Goal: Communication & Community: Answer question/provide support

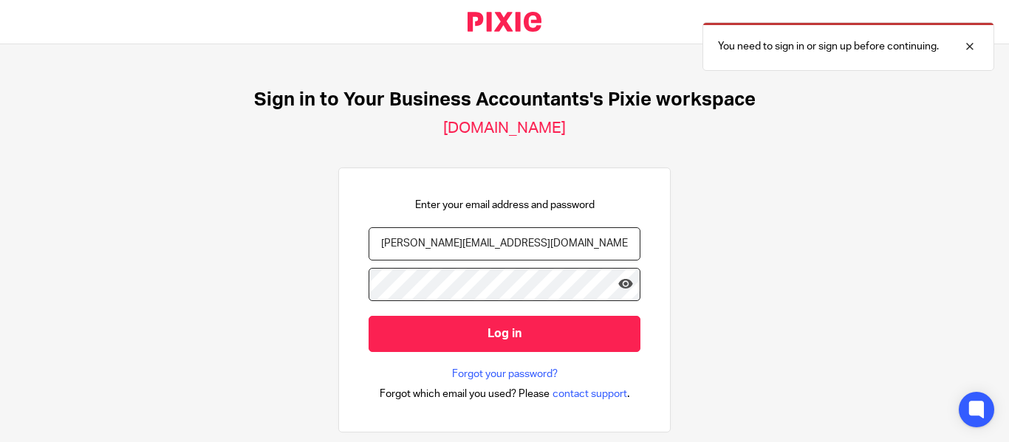
click at [532, 233] on input "julie@ybaccountants.com.au" at bounding box center [505, 243] width 272 height 33
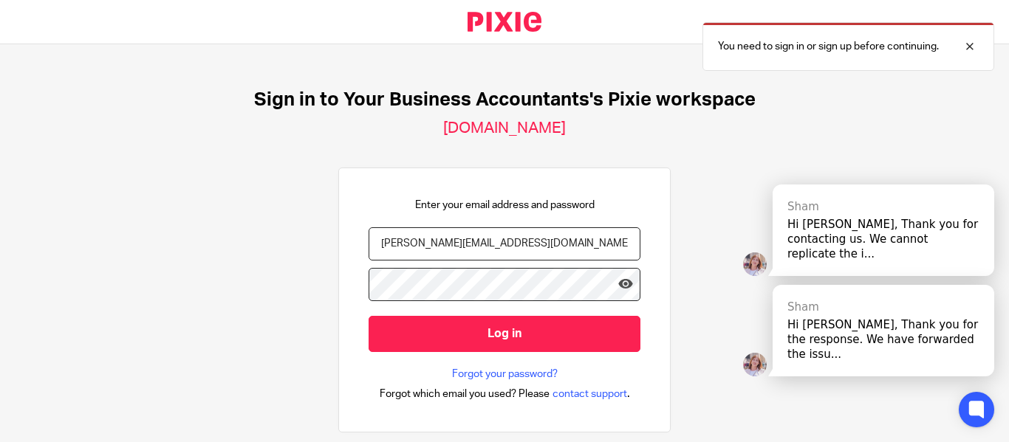
type input "eleanor@ybaccountants.com.au"
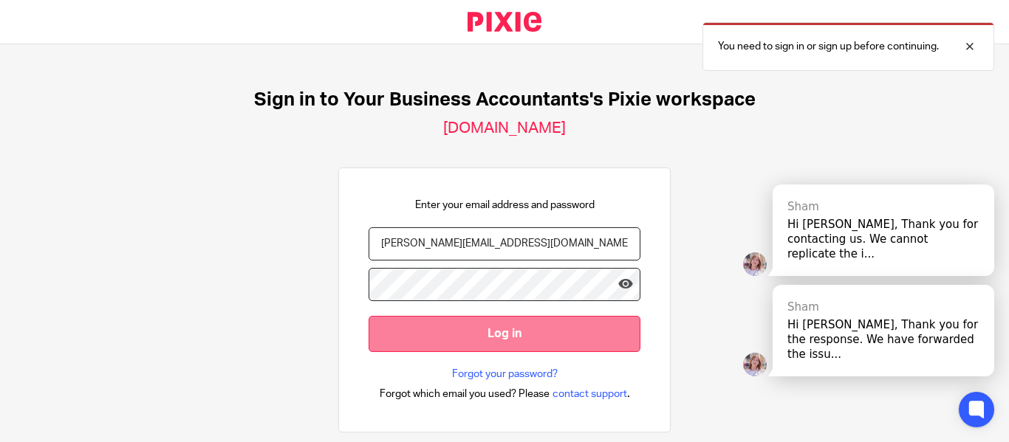
click at [480, 332] on input "Log in" at bounding box center [505, 334] width 272 height 36
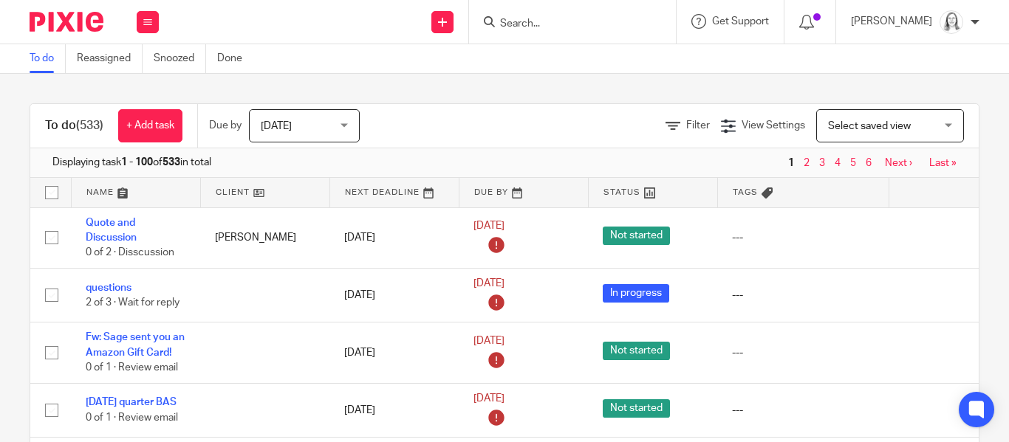
click at [517, 25] on input "Search" at bounding box center [565, 24] width 133 height 13
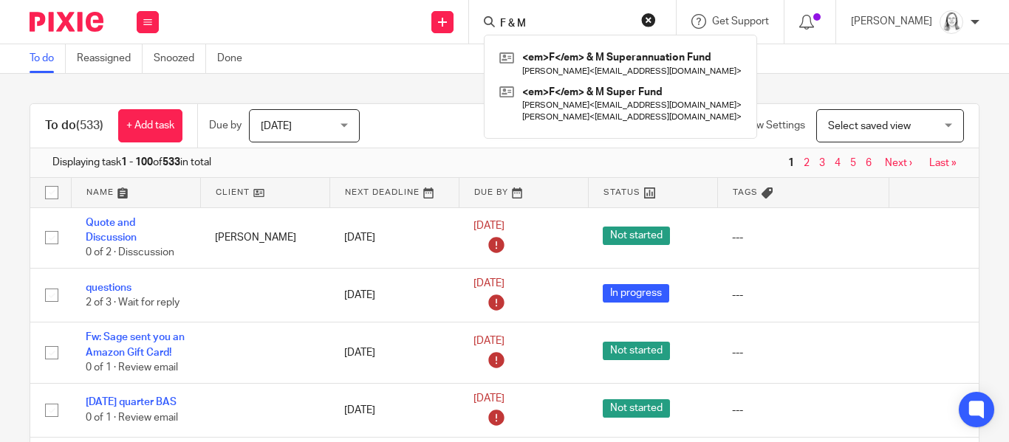
type input "F & M"
click button "submit" at bounding box center [0, 0] width 0 height 0
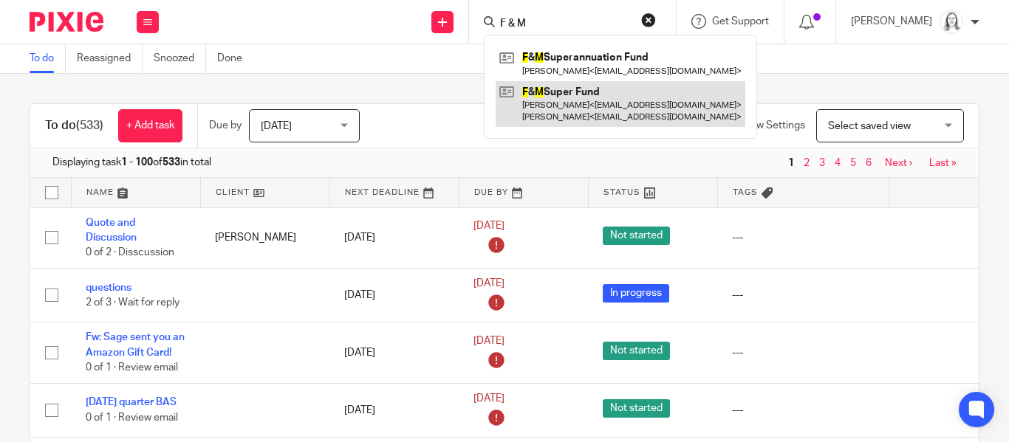
click at [530, 88] on link at bounding box center [621, 104] width 250 height 46
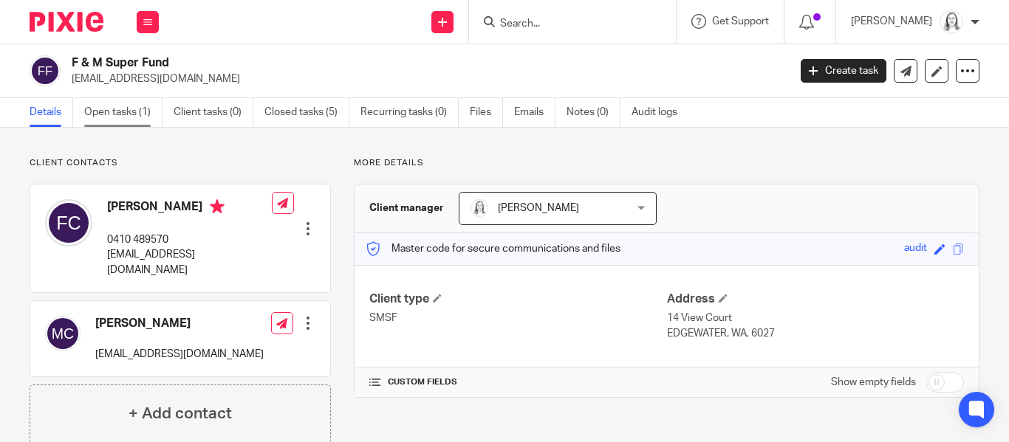
click at [116, 109] on link "Open tasks (1)" at bounding box center [123, 112] width 78 height 29
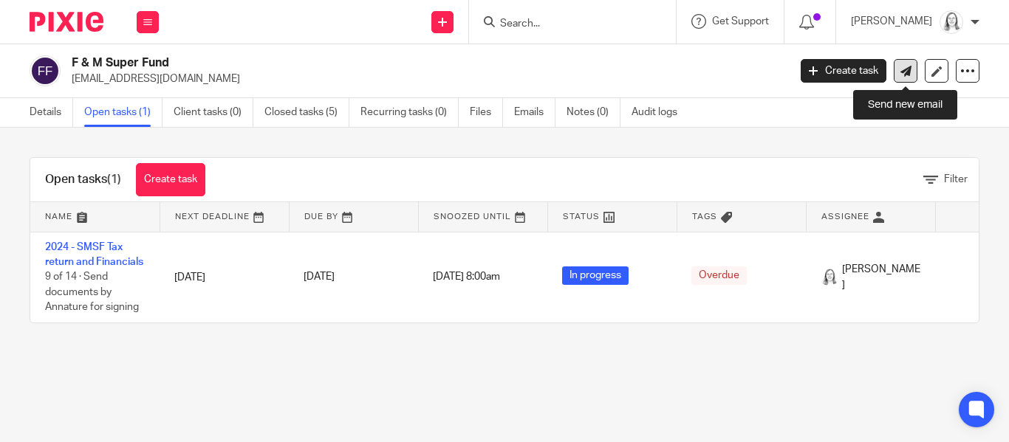
click at [903, 72] on icon at bounding box center [905, 71] width 11 height 11
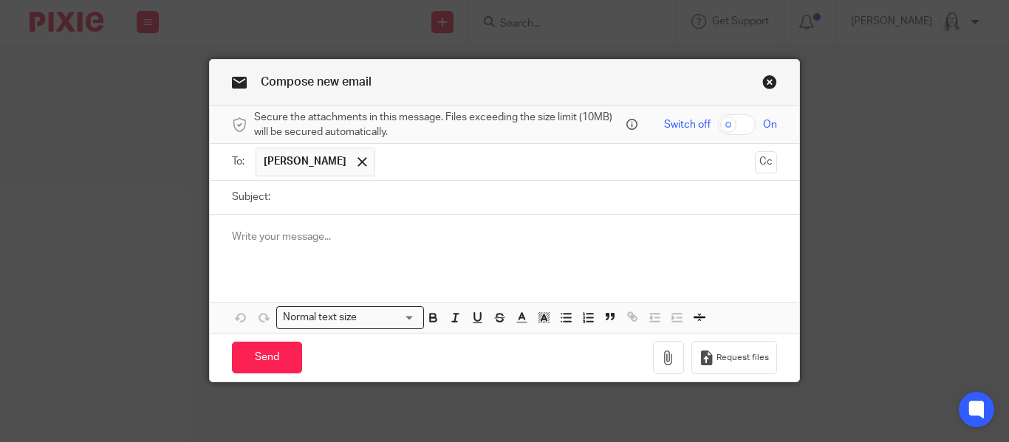
click at [766, 84] on link "Close this dialog window" at bounding box center [769, 85] width 15 height 20
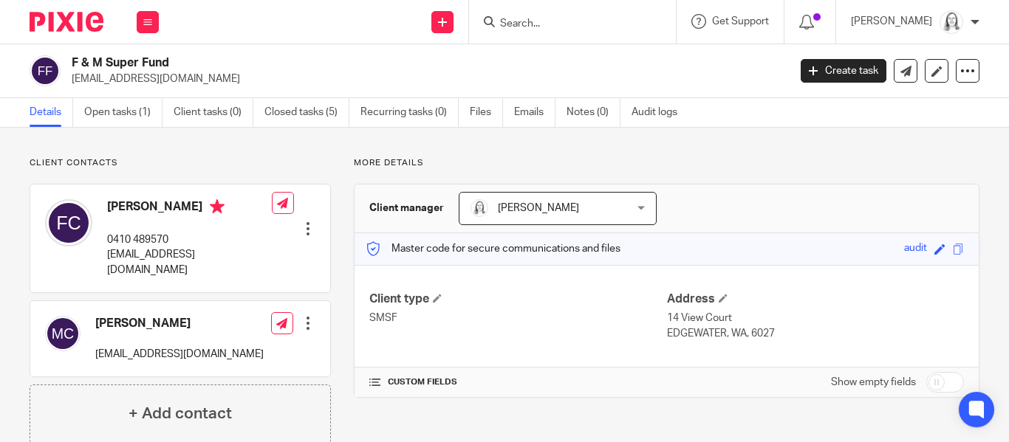
click at [256, 61] on h2 "F & M Super Fund" at bounding box center [355, 63] width 566 height 16
click at [143, 26] on button at bounding box center [148, 22] width 22 height 22
click at [134, 92] on link "Email" at bounding box center [140, 90] width 24 height 10
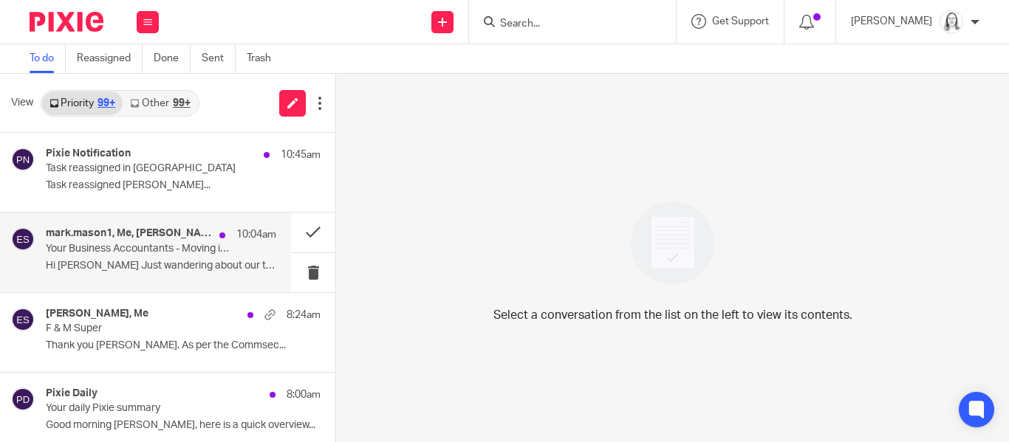
scroll to position [29, 0]
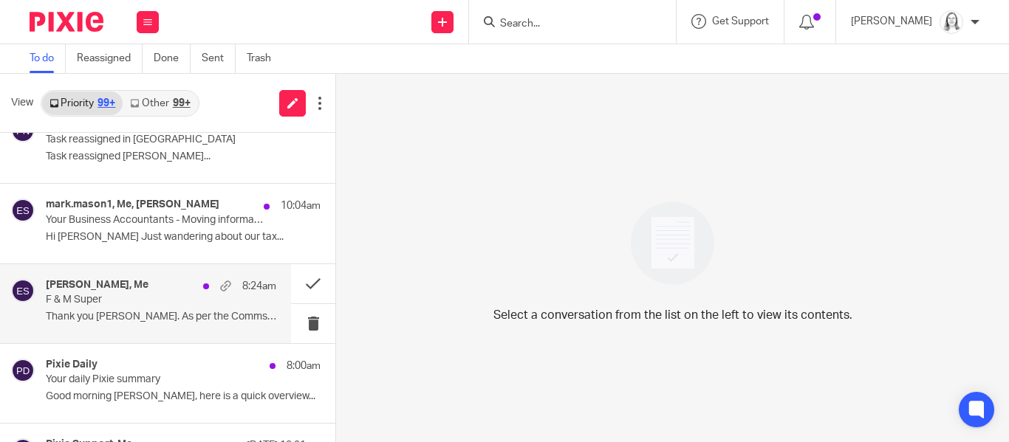
click at [97, 292] on div "[PERSON_NAME], Me 8:24am" at bounding box center [161, 286] width 230 height 15
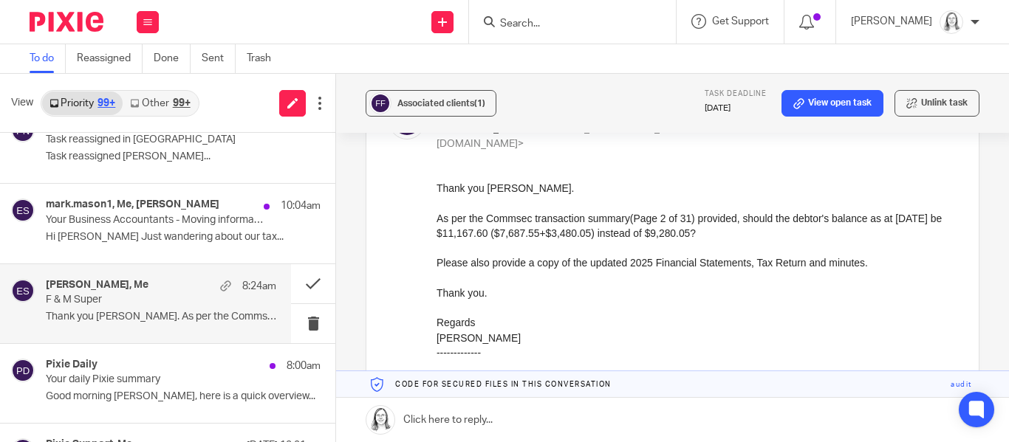
scroll to position [238, 0]
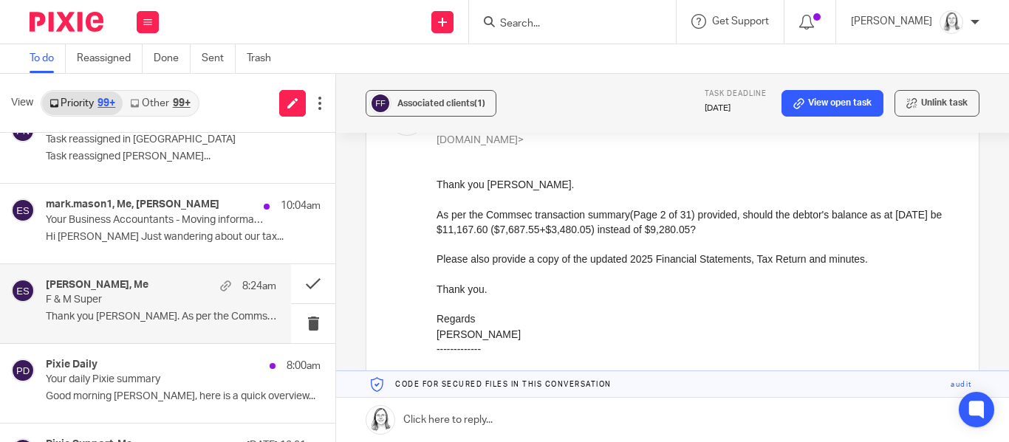
click at [494, 420] on link at bounding box center [672, 420] width 673 height 44
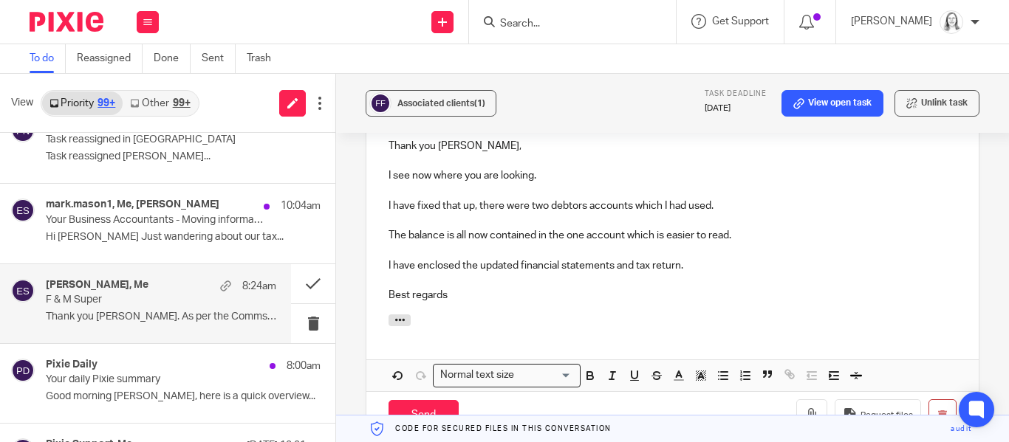
scroll to position [834, 0]
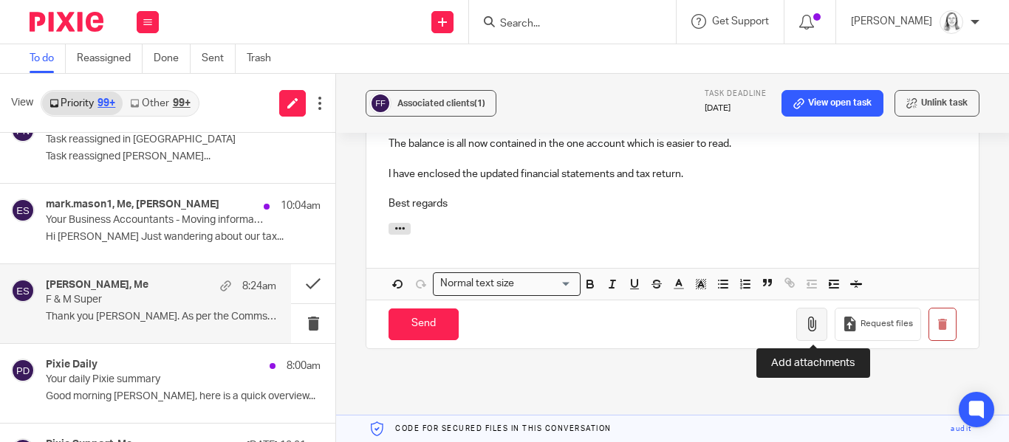
click at [811, 328] on icon "button" at bounding box center [811, 324] width 15 height 15
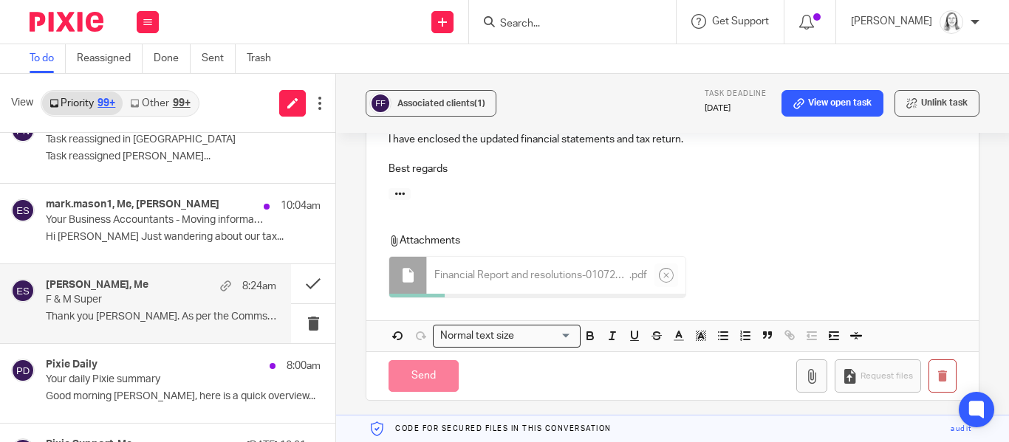
scroll to position [871, 0]
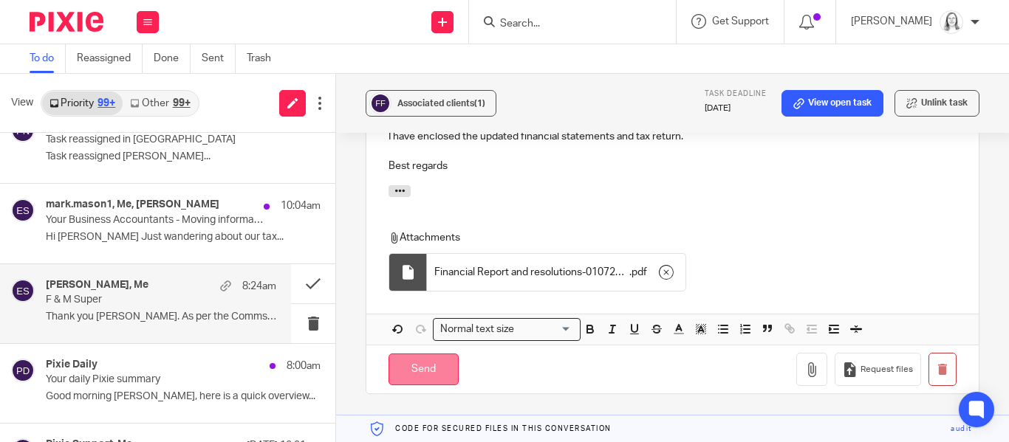
click at [426, 372] on input "Send" at bounding box center [423, 370] width 70 height 32
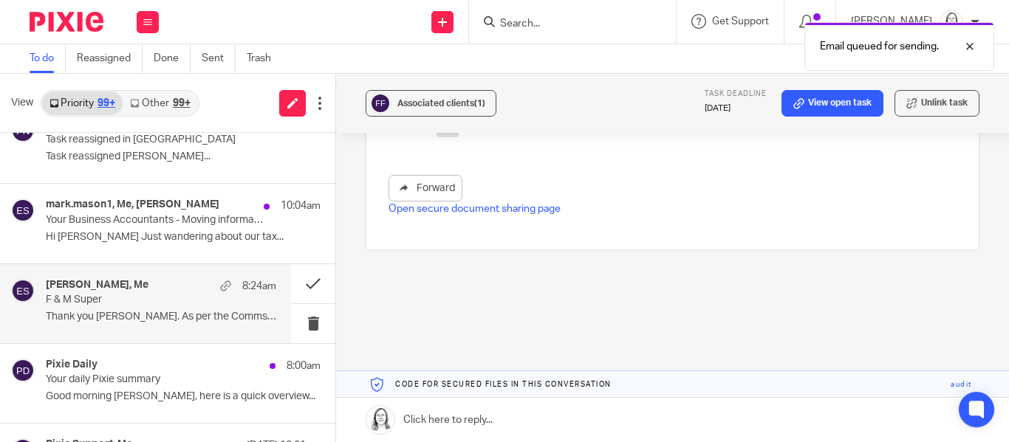
scroll to position [484, 0]
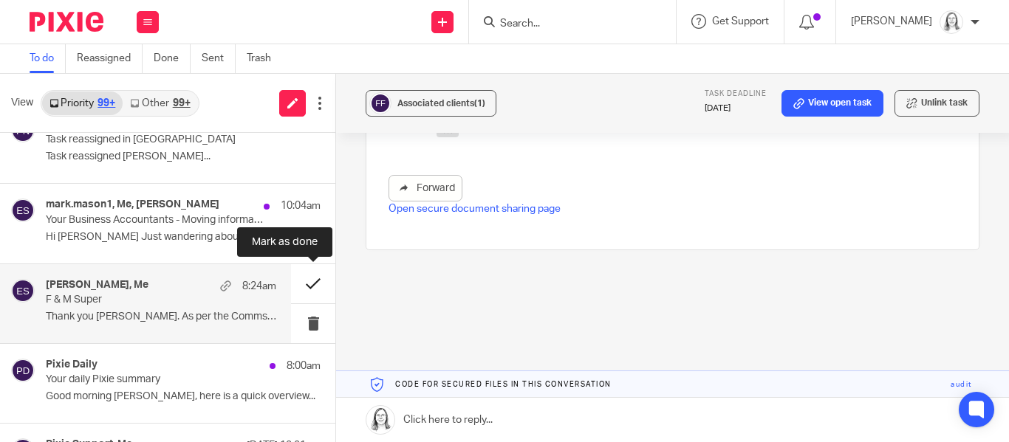
click at [312, 284] on button at bounding box center [313, 283] width 44 height 39
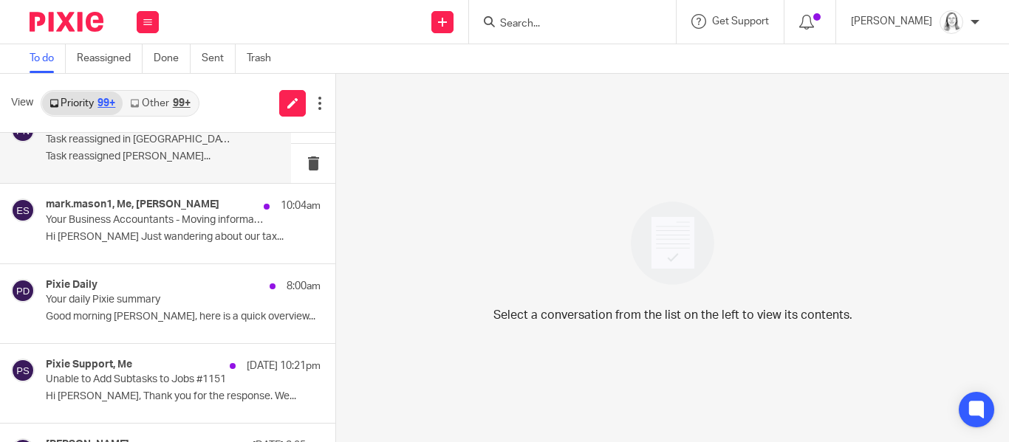
scroll to position [0, 0]
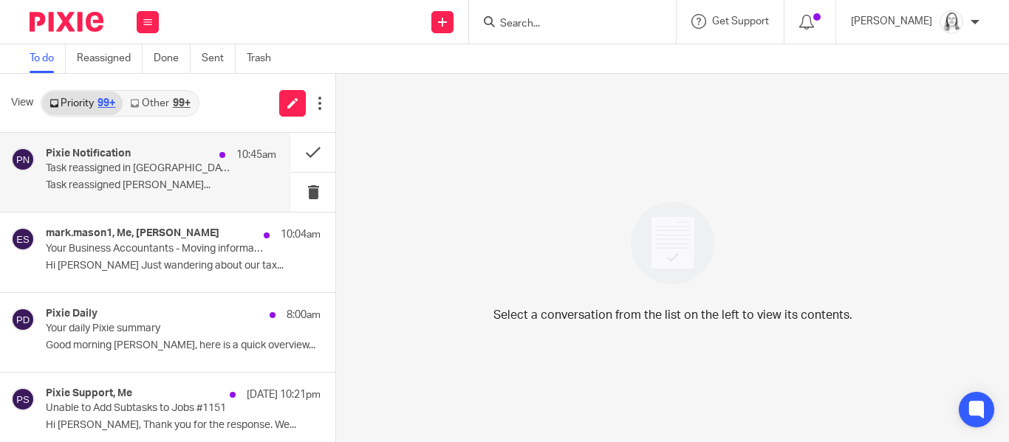
click at [123, 177] on div "Pixie Notification 10:45am Task reassigned in Pixie Task reassigned [PERSON_NAM…" at bounding box center [161, 172] width 230 height 49
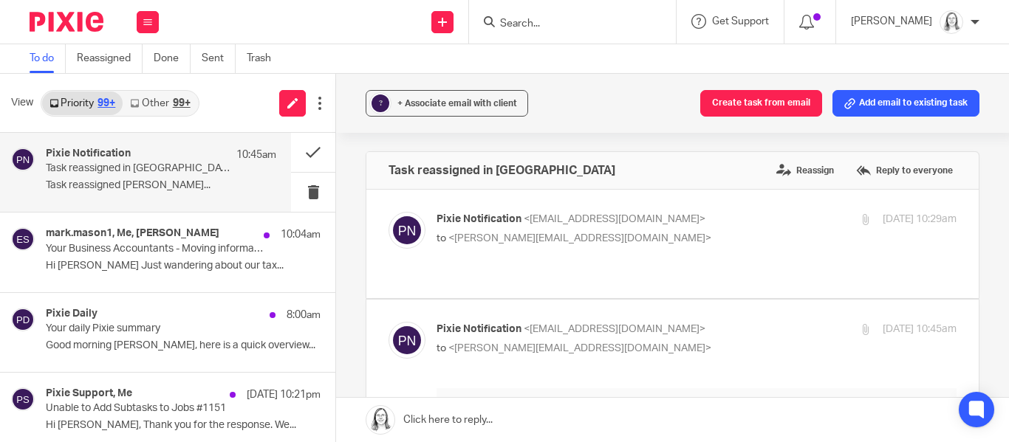
scroll to position [50, 0]
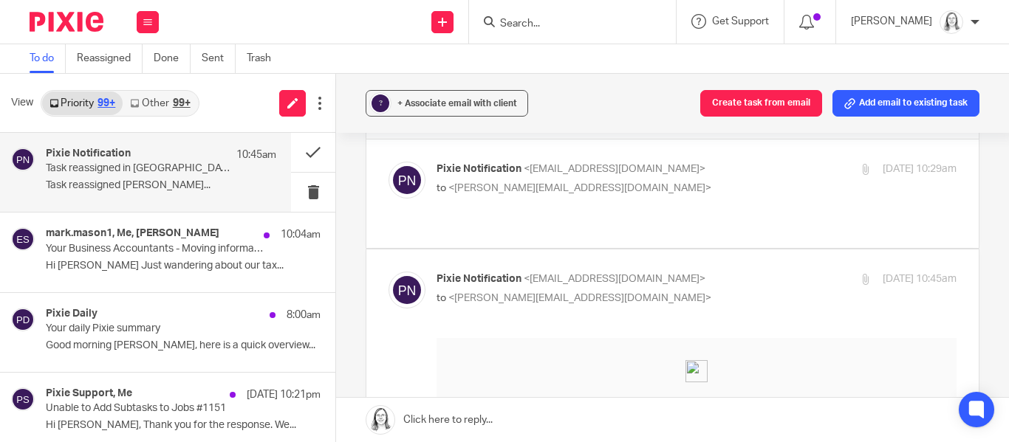
click at [561, 272] on p "Pixie Notification <[EMAIL_ADDRESS][DOMAIN_NAME]>" at bounding box center [609, 280] width 346 height 16
checkbox input "false"
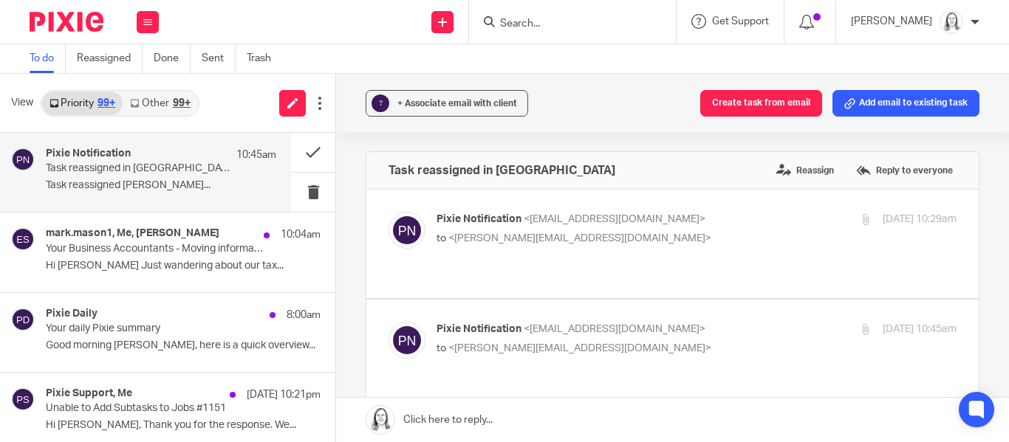
scroll to position [1, 0]
click at [494, 222] on span "Pixie Notification" at bounding box center [478, 218] width 85 height 10
checkbox input "true"
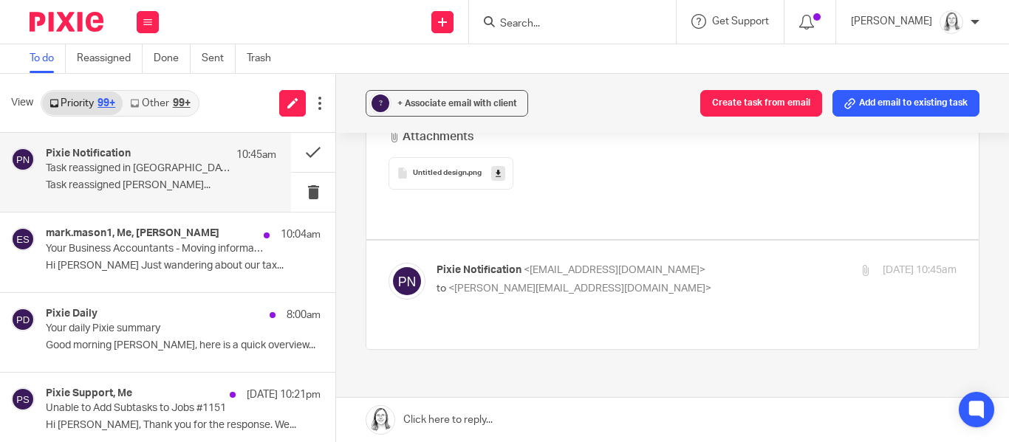
scroll to position [632, 0]
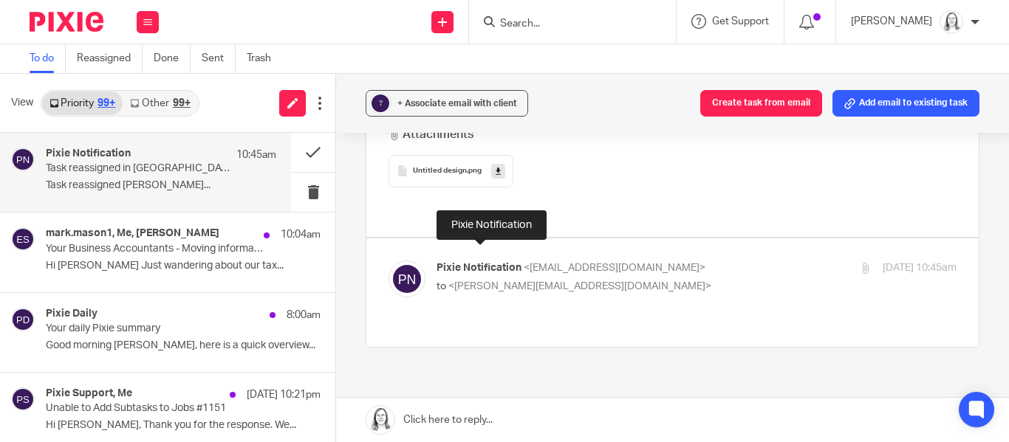
click at [479, 263] on span "Pixie Notification" at bounding box center [478, 268] width 85 height 10
checkbox input "true"
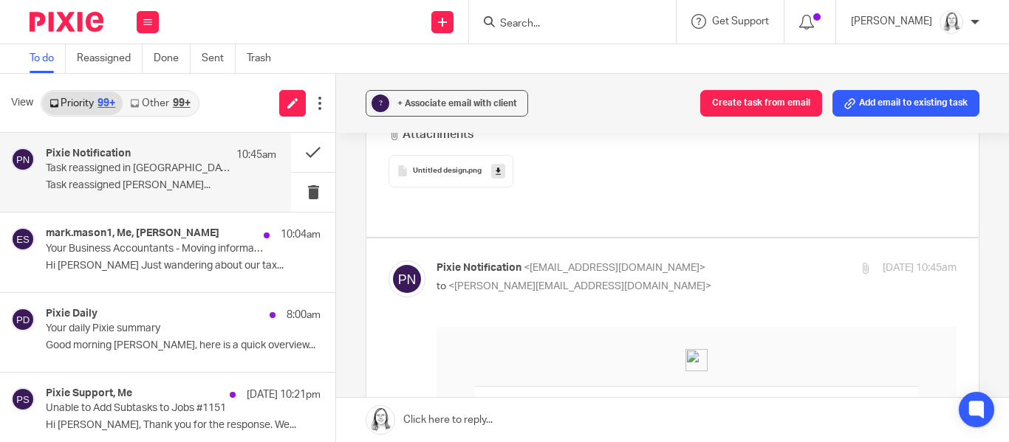
scroll to position [0, 0]
